Goal: Navigation & Orientation: Find specific page/section

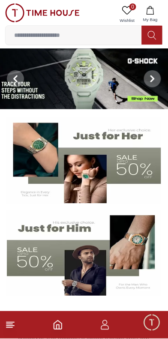
click at [108, 327] on icon "button" at bounding box center [105, 327] width 8 height 4
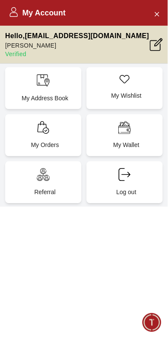
click at [41, 149] on p "My Orders" at bounding box center [45, 145] width 66 height 9
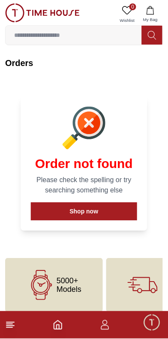
click at [107, 328] on icon "button" at bounding box center [105, 325] width 10 height 10
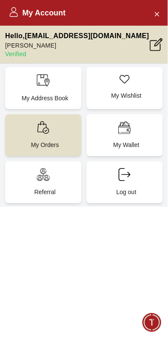
click at [158, 10] on icon "Close Account" at bounding box center [156, 14] width 7 height 11
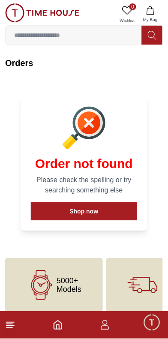
click at [107, 328] on icon "button" at bounding box center [105, 325] width 10 height 10
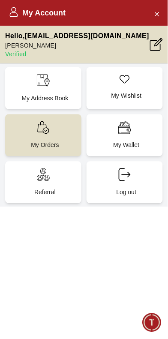
click at [132, 100] on p "My Wishlist" at bounding box center [126, 95] width 66 height 9
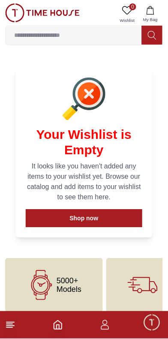
click at [109, 326] on icon "button" at bounding box center [105, 325] width 10 height 10
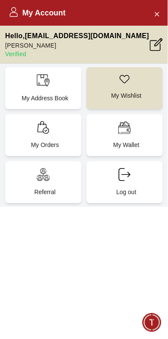
click at [137, 149] on p "My Wallet" at bounding box center [126, 145] width 66 height 9
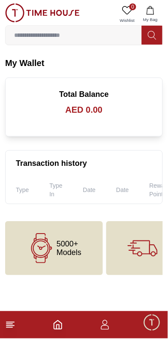
click at [14, 328] on icon at bounding box center [10, 325] width 10 height 10
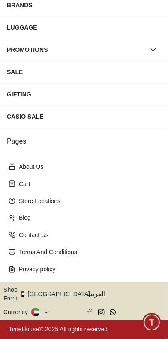
scroll to position [213, 0]
click at [66, 286] on button "Shop From [GEOGRAPHIC_DATA]" at bounding box center [49, 294] width 93 height 17
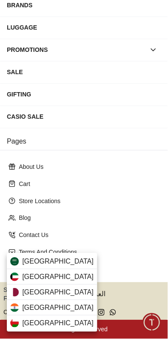
click at [68, 263] on span "[GEOGRAPHIC_DATA]" at bounding box center [57, 261] width 71 height 10
